Goal: Information Seeking & Learning: Find specific fact

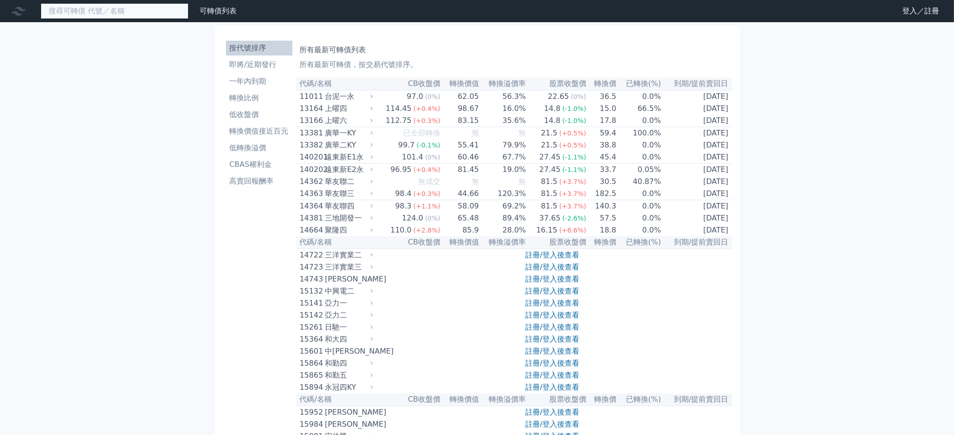
click at [116, 15] on input at bounding box center [115, 11] width 148 height 16
click at [163, 9] on input "33881" at bounding box center [115, 11] width 148 height 16
type input "33881"
click at [220, 12] on link "可轉債列表" at bounding box center [218, 10] width 37 height 9
click at [157, 5] on input at bounding box center [115, 11] width 148 height 16
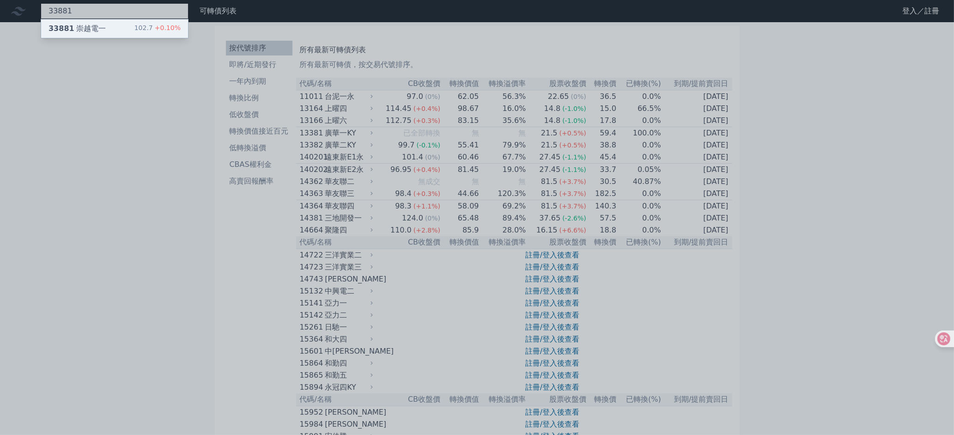
type input "33881"
click at [90, 30] on div "33881 崇越電一" at bounding box center [76, 28] width 57 height 11
